Goal: Find contact information: Find contact information

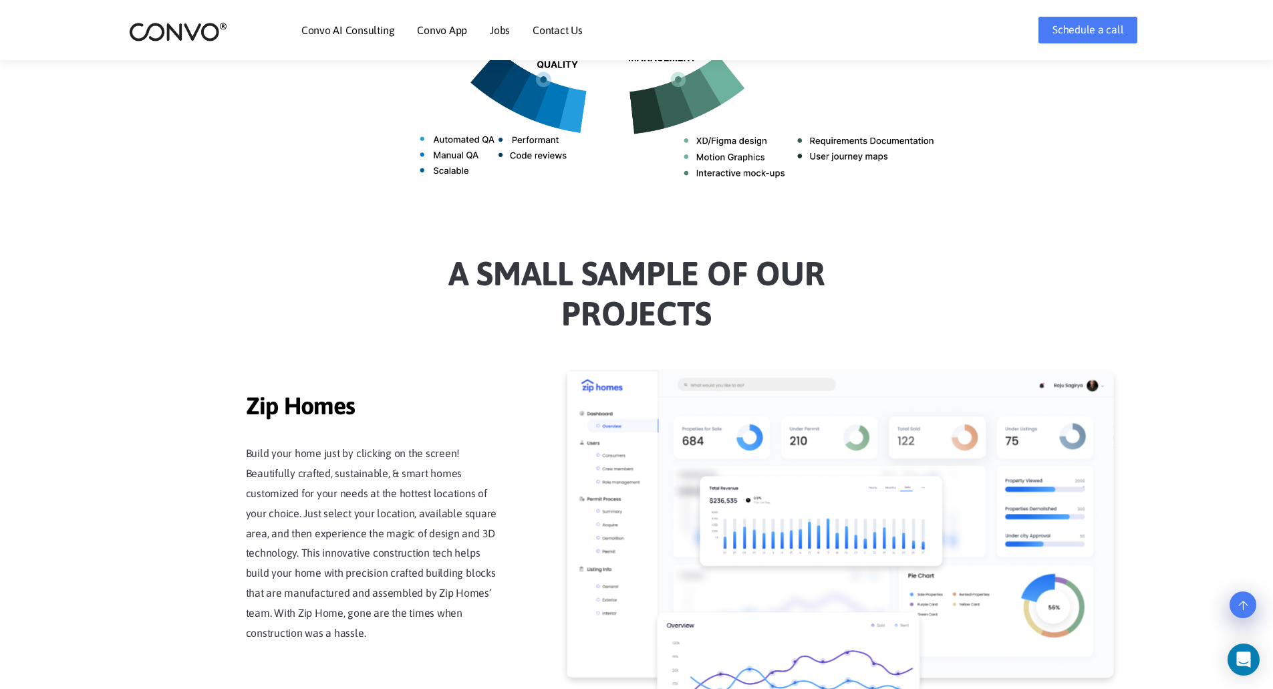
scroll to position [1269, 0]
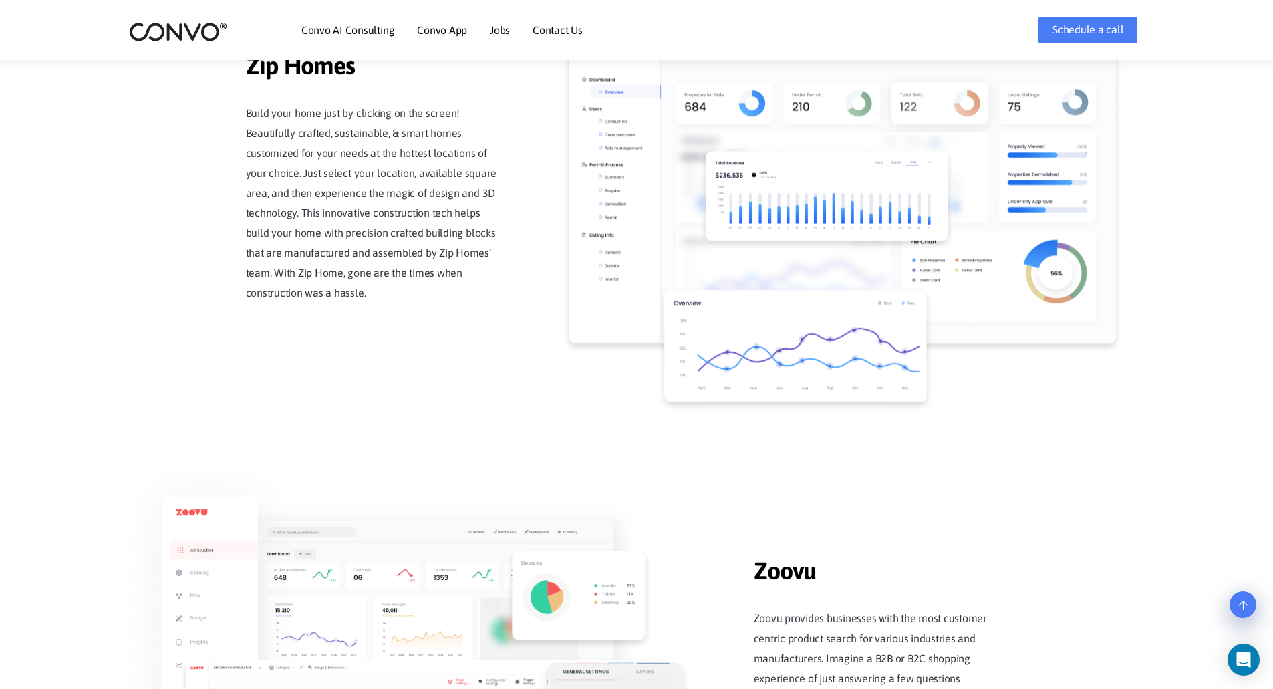
click at [555, 32] on link "Contact Us" at bounding box center [557, 30] width 50 height 11
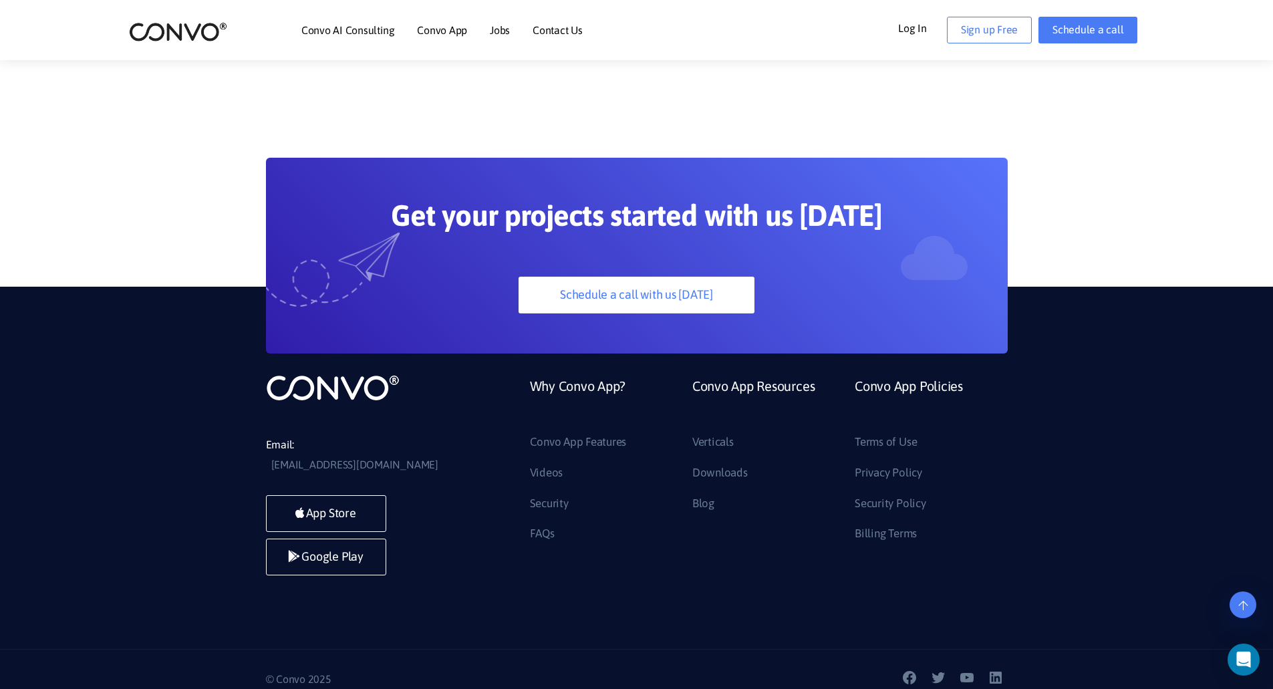
scroll to position [927, 0]
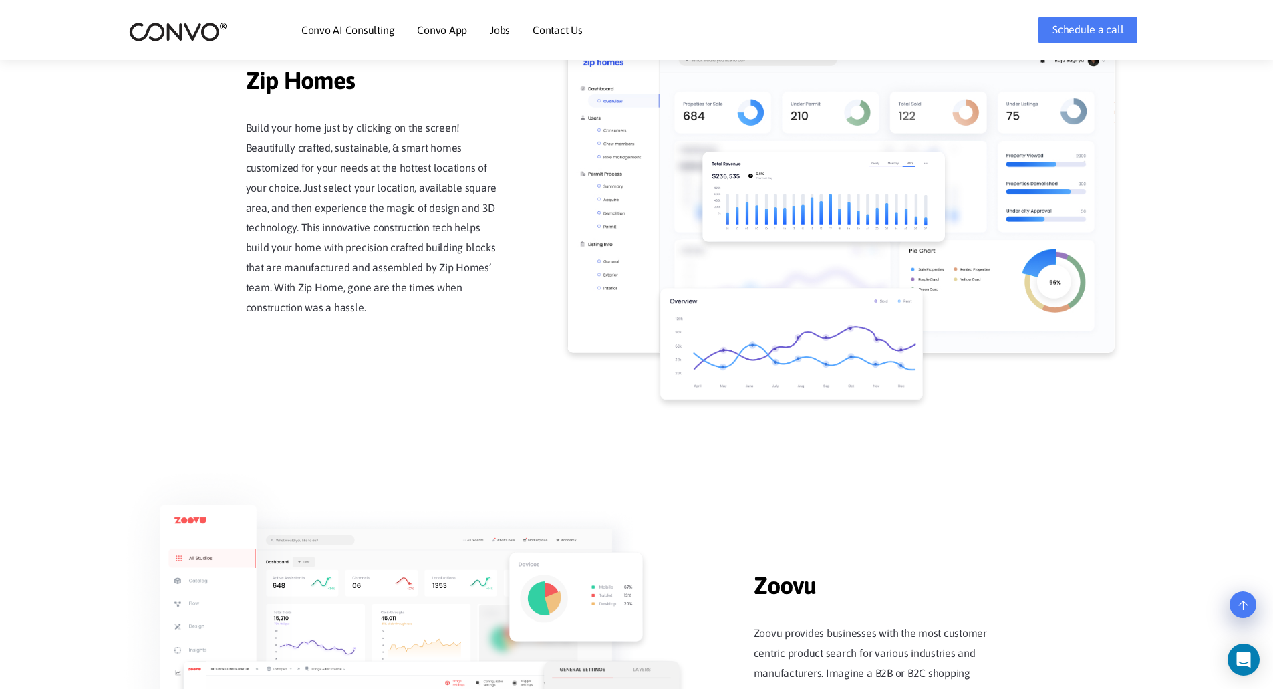
scroll to position [1269, 0]
